Goal: Register for event/course

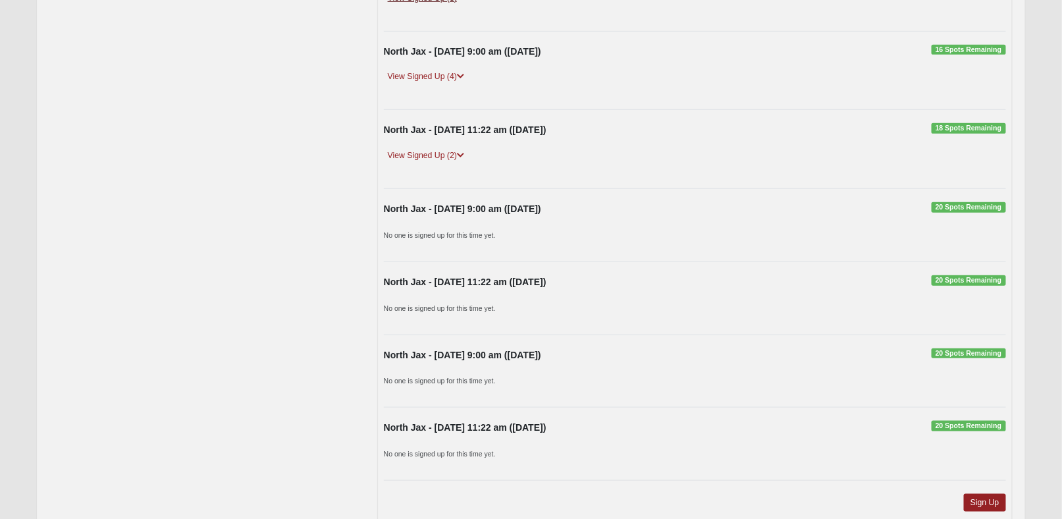
scroll to position [413, 0]
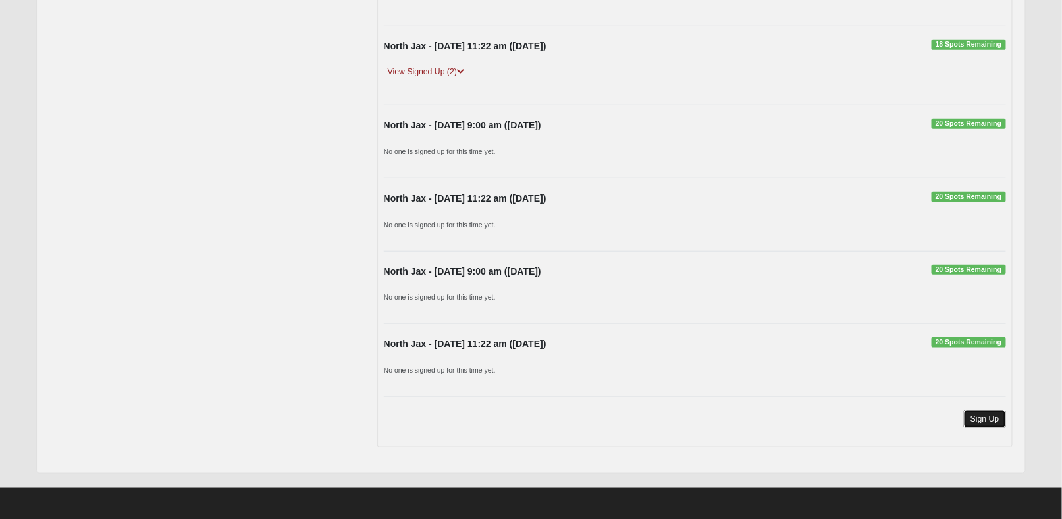
click at [1004, 419] on link "Sign Up" at bounding box center [985, 419] width 42 height 18
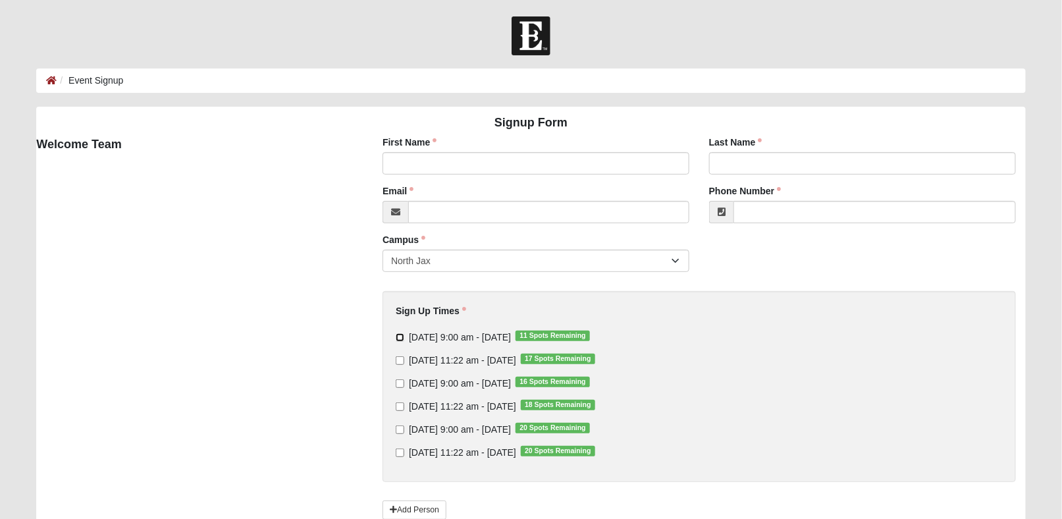
click at [400, 338] on input "[DATE] 9:00 am - [DATE] 11 Spots Remaining" at bounding box center [400, 337] width 9 height 9
checkbox input "true"
click at [400, 382] on input "[DATE] 9:00 am - [DATE] 16 Spots Remaining" at bounding box center [400, 383] width 9 height 9
checkbox input "true"
click at [402, 430] on input "[DATE] 9:00 am - [DATE] 20 Spots Remaining" at bounding box center [400, 429] width 9 height 9
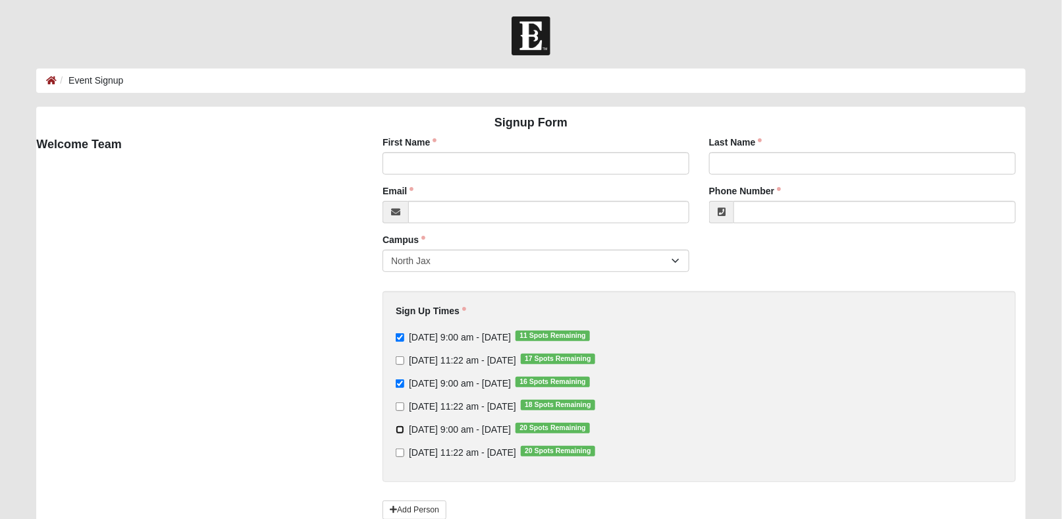
checkbox input "true"
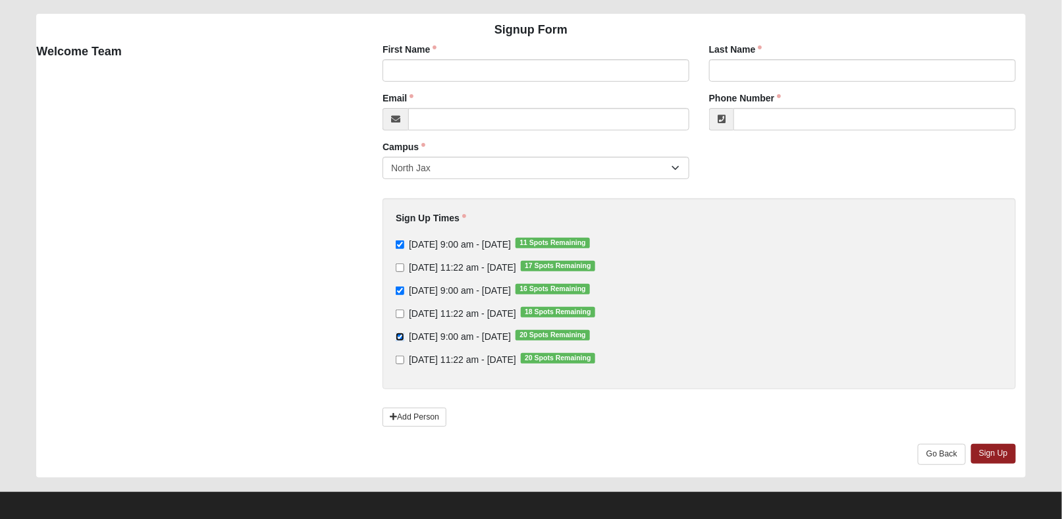
scroll to position [98, 0]
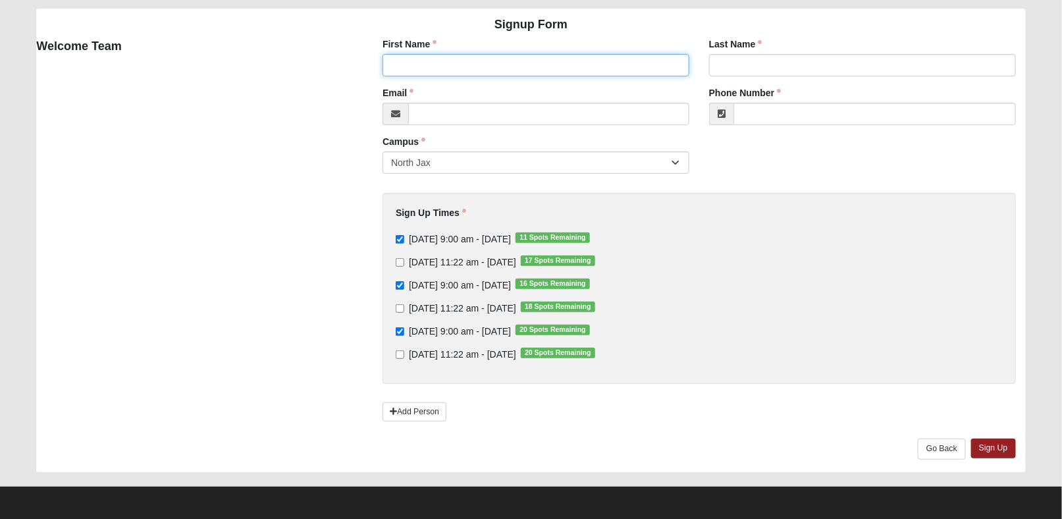
click at [474, 66] on input "First Name" at bounding box center [535, 65] width 307 height 22
type input "[PERSON_NAME]"
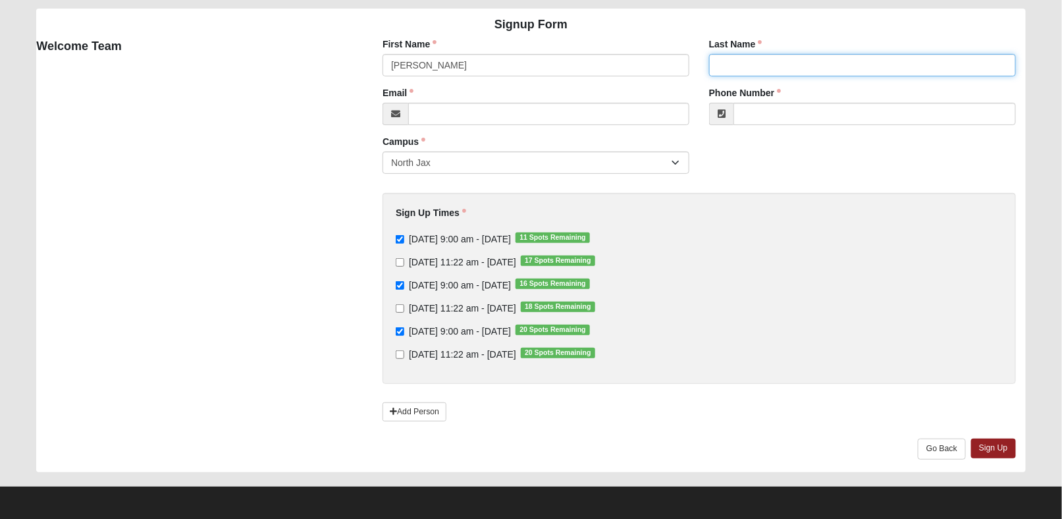
type input "[PERSON_NAME]"
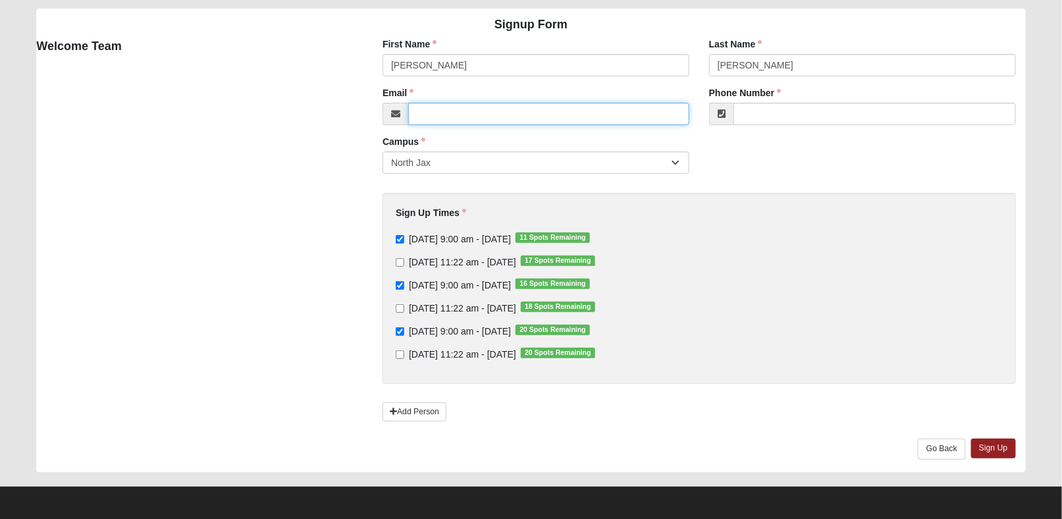
type input "[EMAIL_ADDRESS][DOMAIN_NAME]"
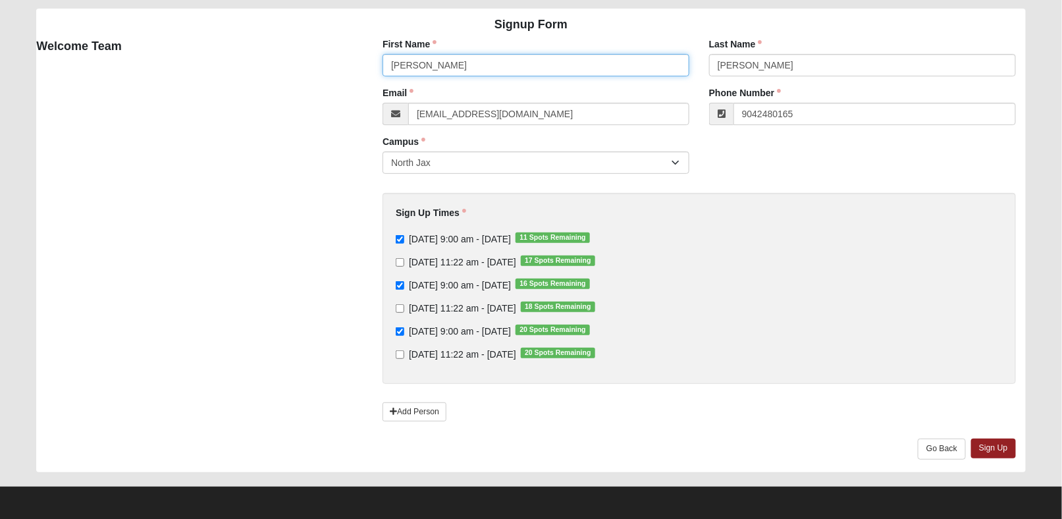
type input "[PHONE_NUMBER]"
click at [983, 442] on link "Sign Up" at bounding box center [993, 447] width 45 height 19
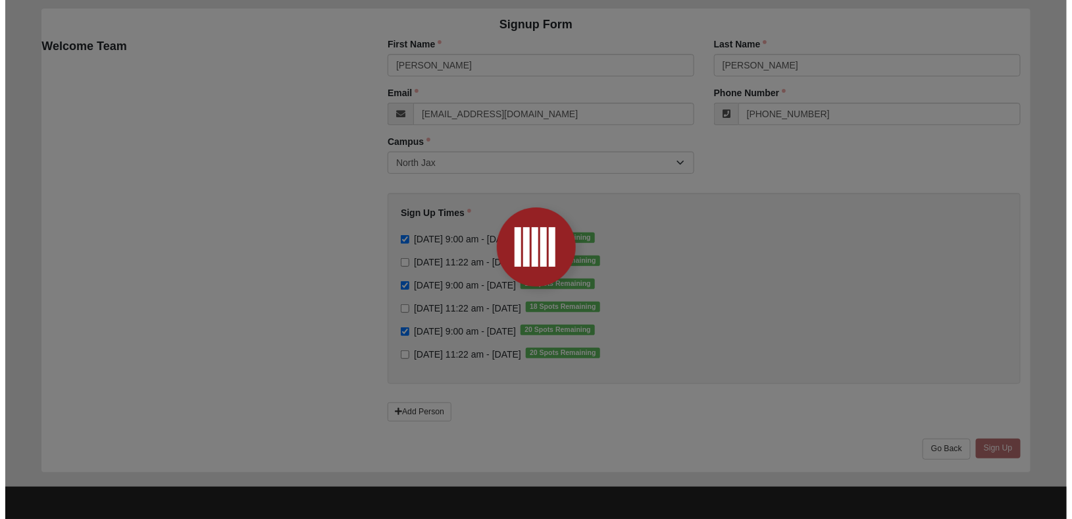
scroll to position [0, 0]
